Goal: Information Seeking & Learning: Learn about a topic

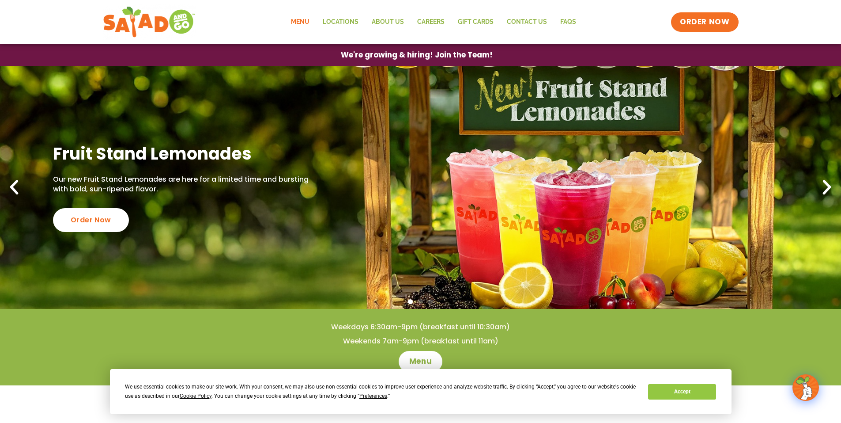
click at [296, 19] on link "Menu" at bounding box center [300, 22] width 32 height 20
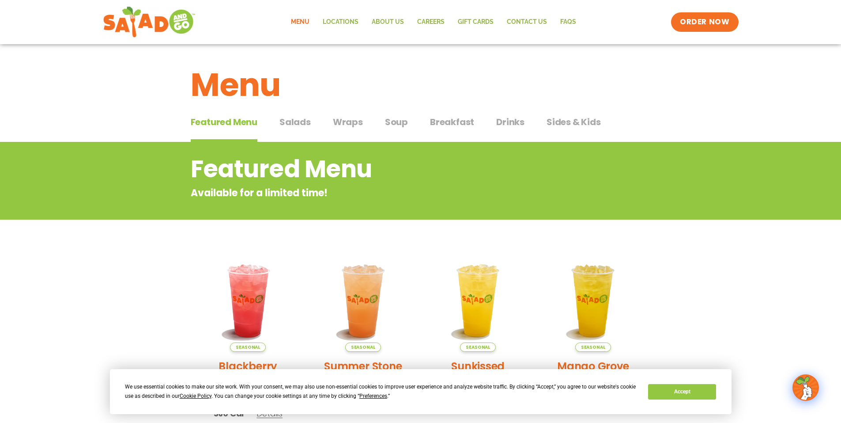
click at [296, 123] on span "Salads" at bounding box center [294, 121] width 31 height 13
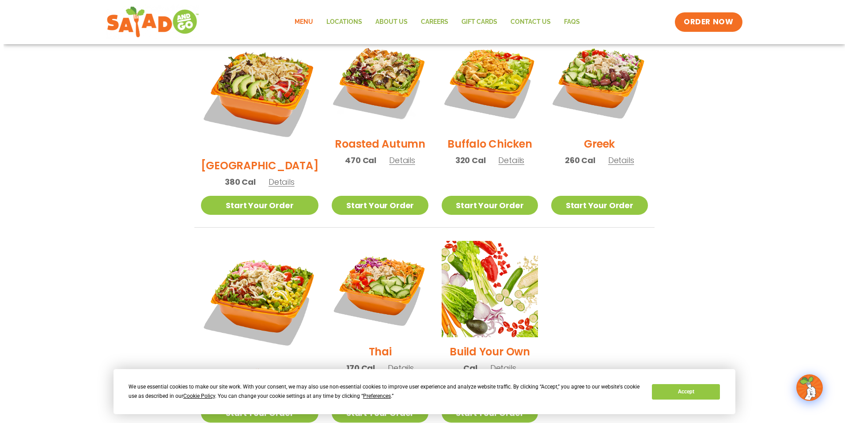
scroll to position [486, 0]
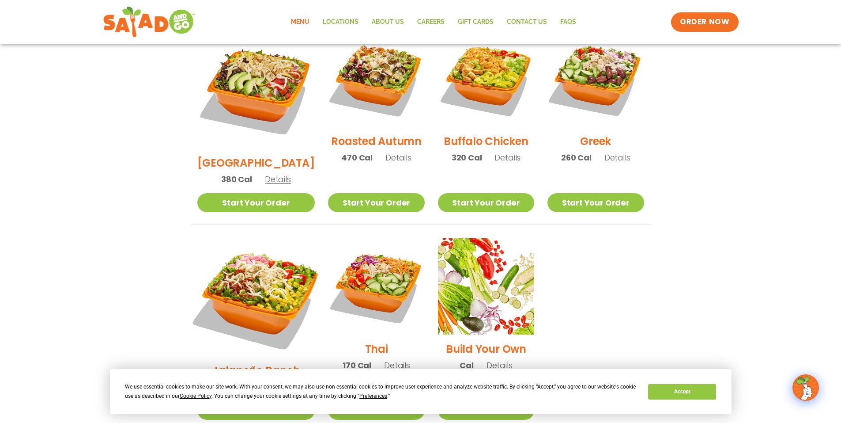
click at [256, 261] on img at bounding box center [256, 297] width 138 height 138
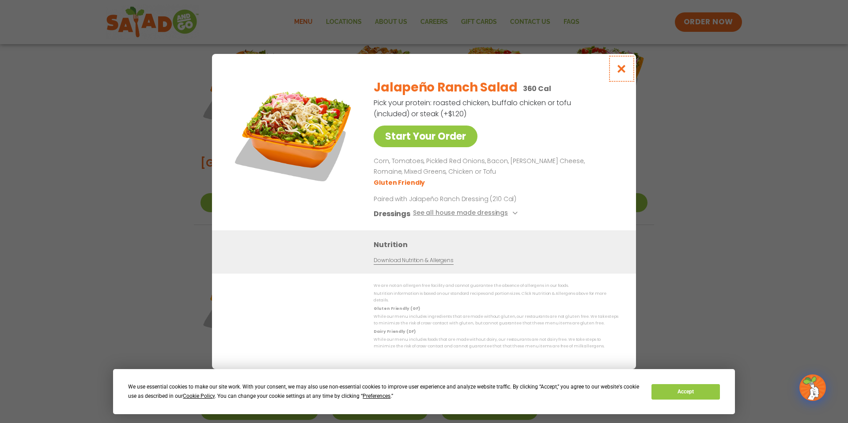
click at [623, 71] on icon "Close modal" at bounding box center [621, 68] width 11 height 9
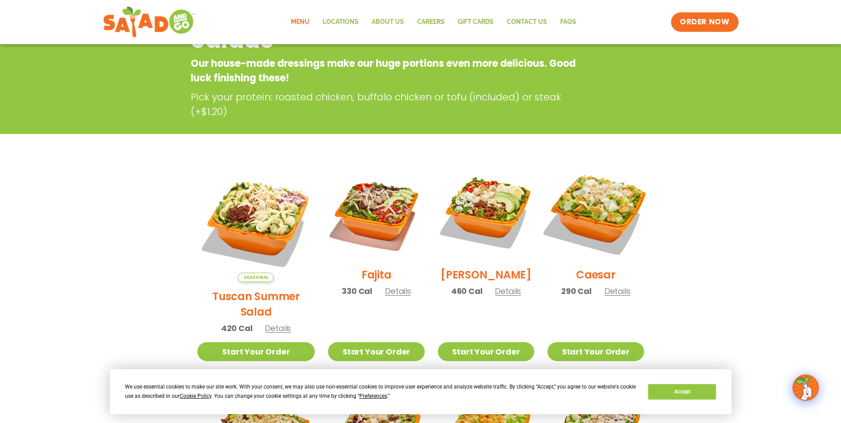
scroll to position [226, 0]
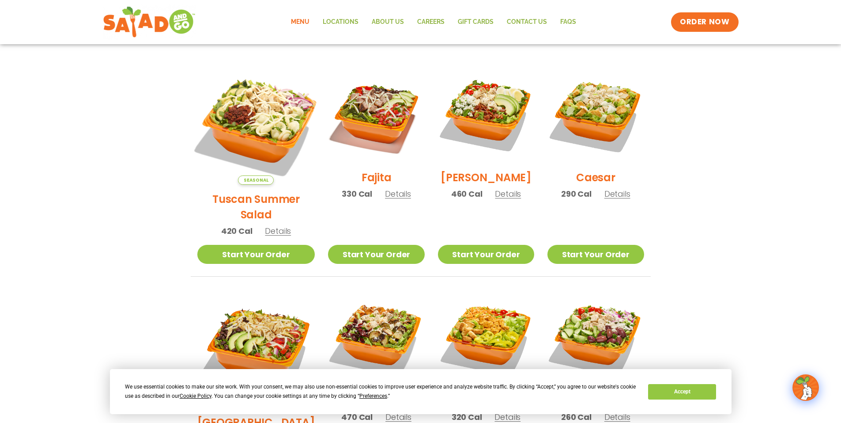
click at [252, 129] on img at bounding box center [256, 126] width 138 height 138
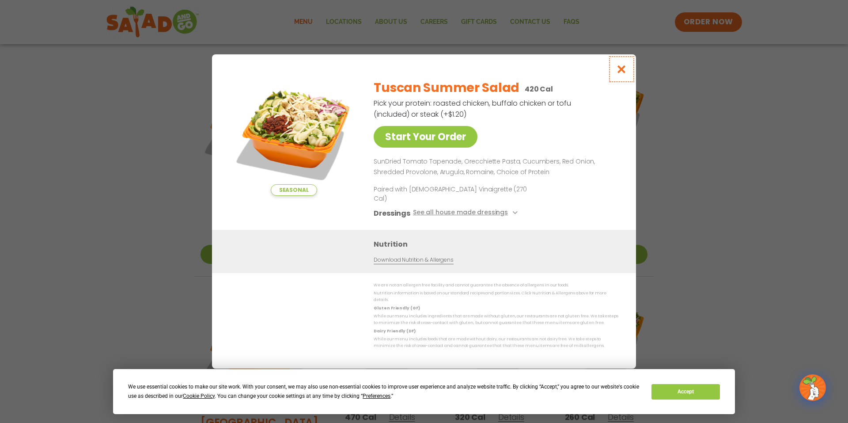
click at [622, 74] on icon "Close modal" at bounding box center [621, 68] width 11 height 9
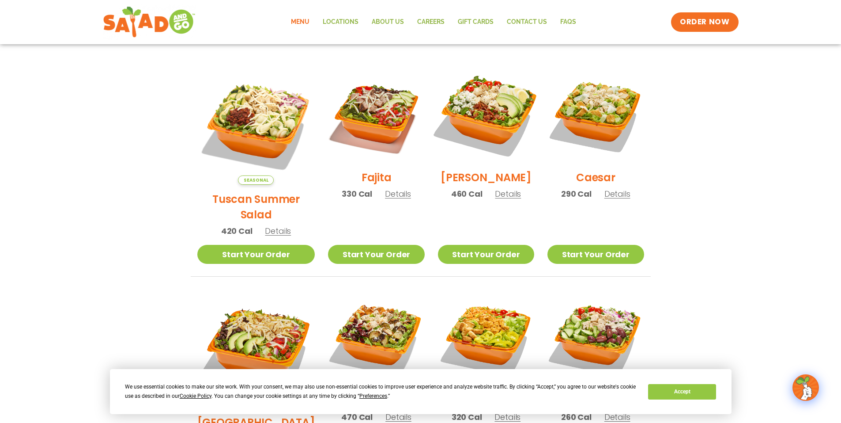
click at [481, 128] on img at bounding box center [486, 114] width 113 height 113
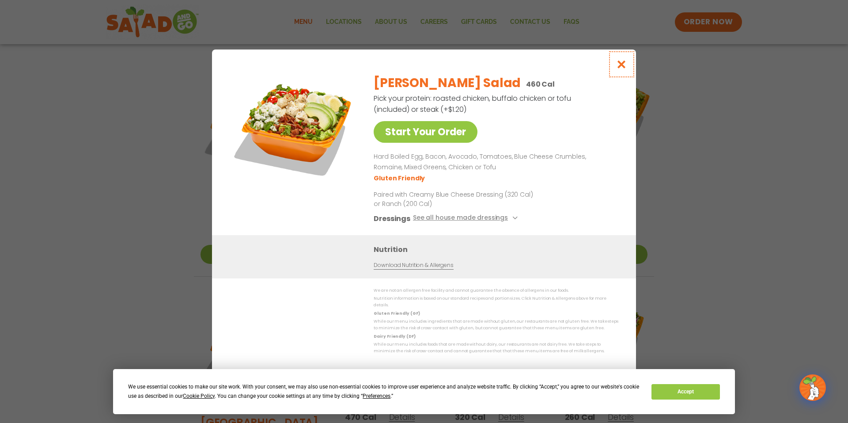
click at [622, 67] on icon "Close modal" at bounding box center [621, 64] width 11 height 9
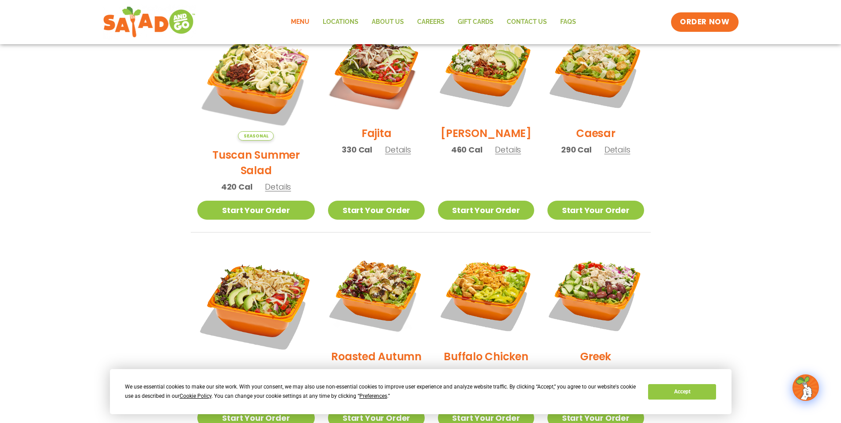
scroll to position [315, 0]
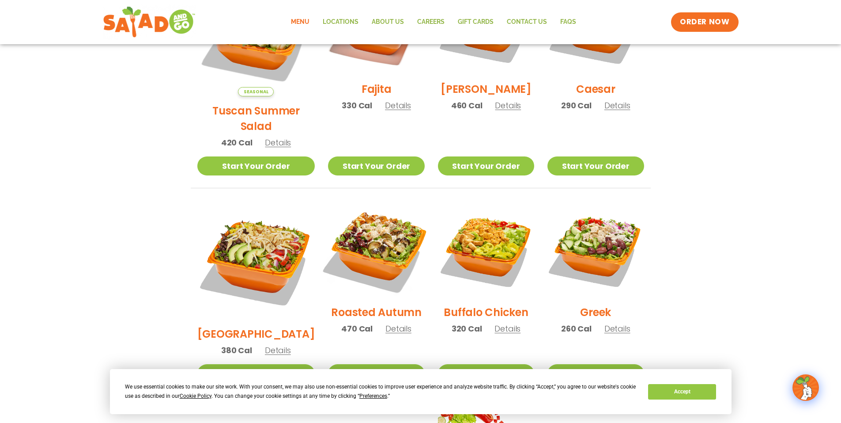
click at [377, 244] on img at bounding box center [376, 249] width 113 height 113
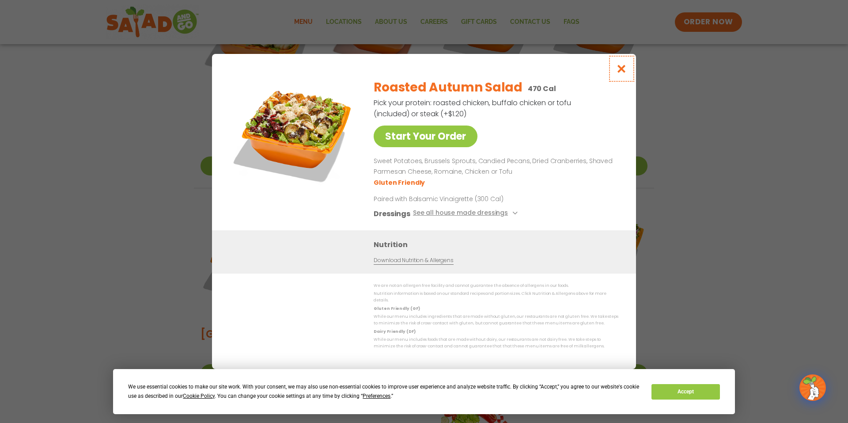
click at [619, 71] on icon "Close modal" at bounding box center [621, 68] width 11 height 9
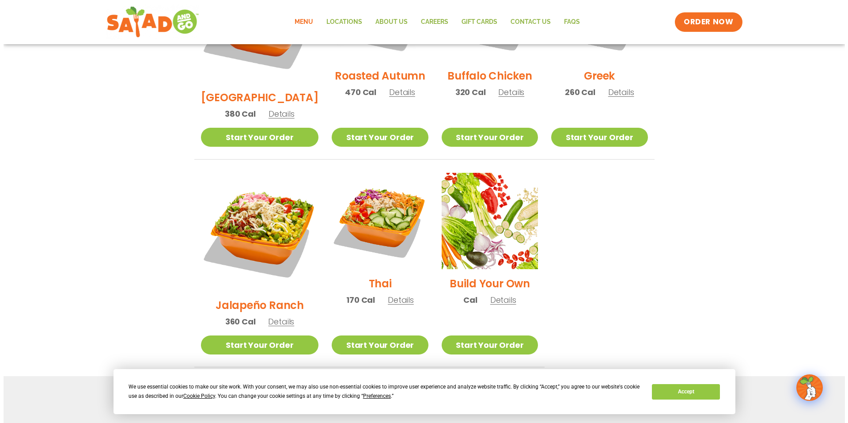
scroll to position [554, 0]
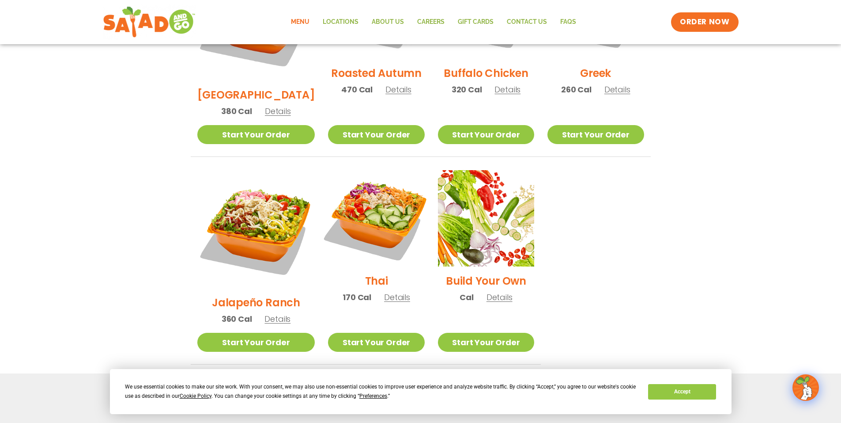
click at [374, 196] on img at bounding box center [376, 218] width 113 height 113
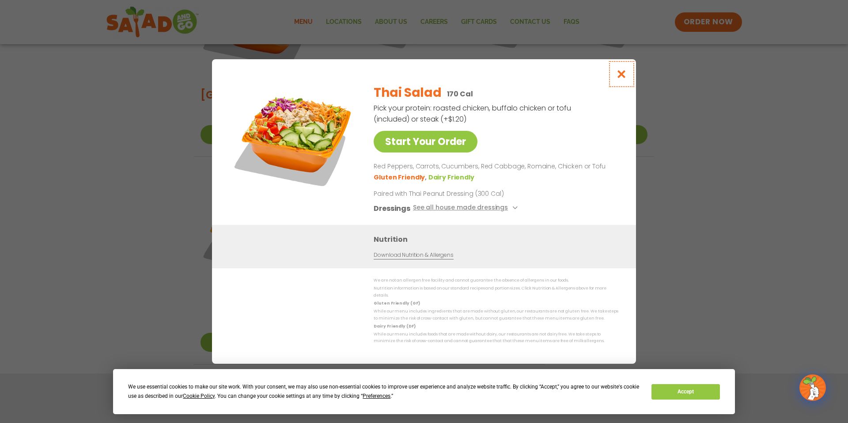
click at [621, 78] on icon "Close modal" at bounding box center [621, 73] width 11 height 9
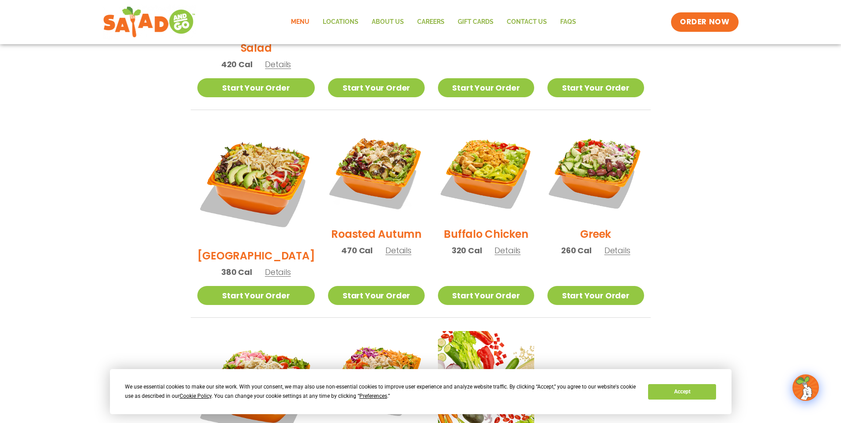
scroll to position [403, 0]
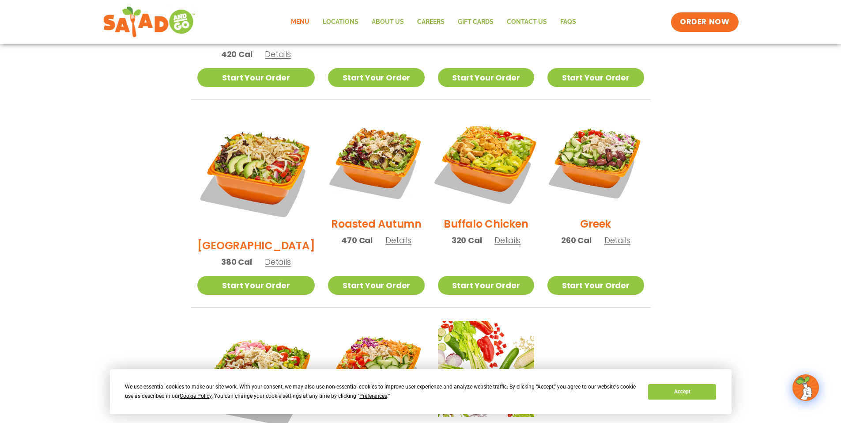
click at [472, 148] on img at bounding box center [486, 161] width 113 height 113
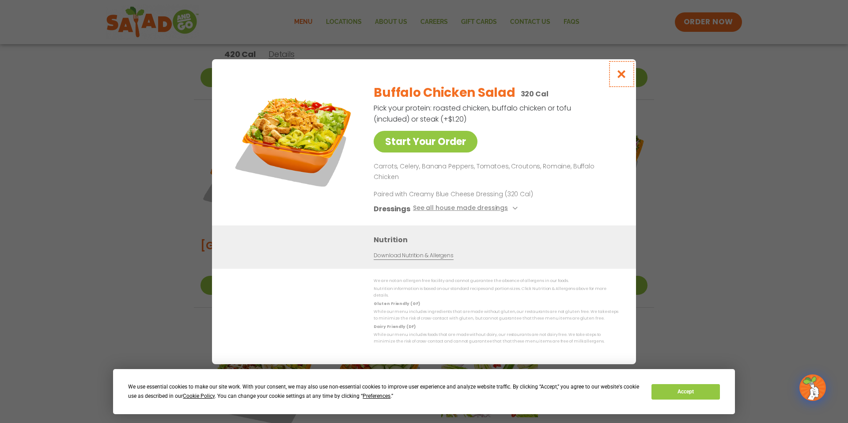
click at [625, 79] on icon "Close modal" at bounding box center [621, 73] width 11 height 9
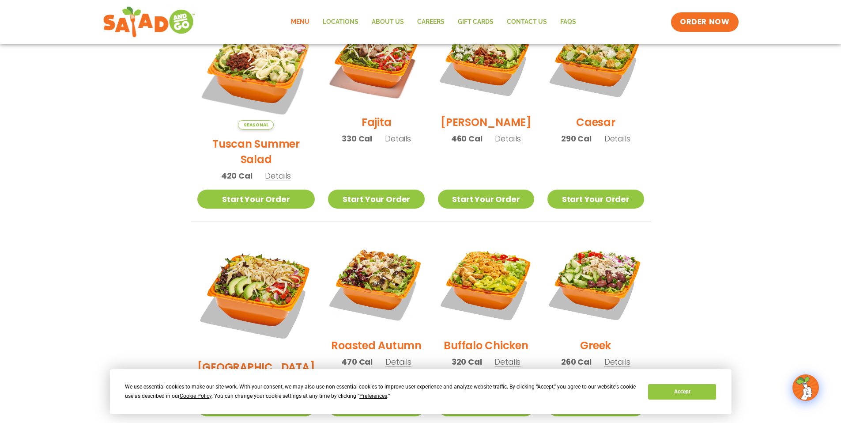
scroll to position [200, 0]
